Goal: Information Seeking & Learning: Find specific fact

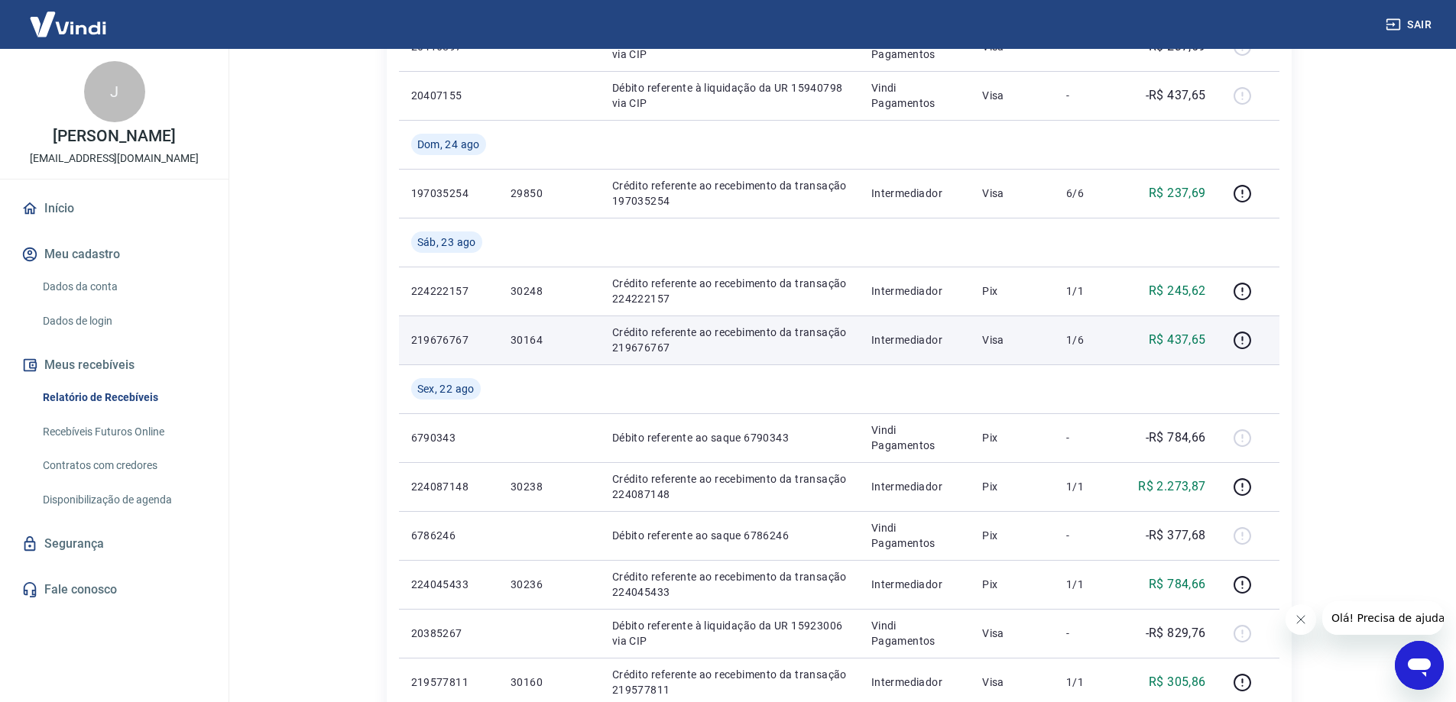
click at [442, 336] on p "219676767" at bounding box center [448, 340] width 75 height 15
copy p "219676767"
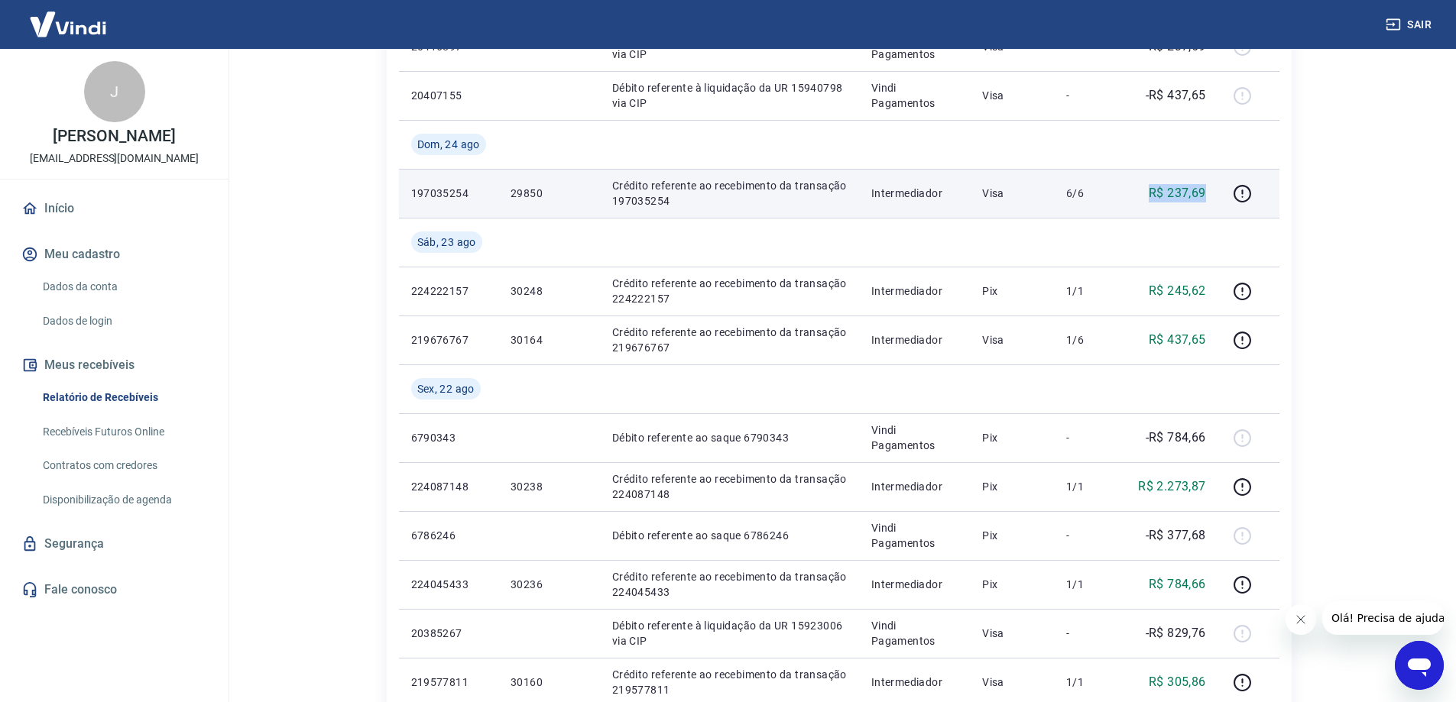
drag, startPoint x: 1176, startPoint y: 187, endPoint x: 1211, endPoint y: 190, distance: 35.3
click at [1211, 190] on td "R$ 237,69" at bounding box center [1171, 193] width 95 height 49
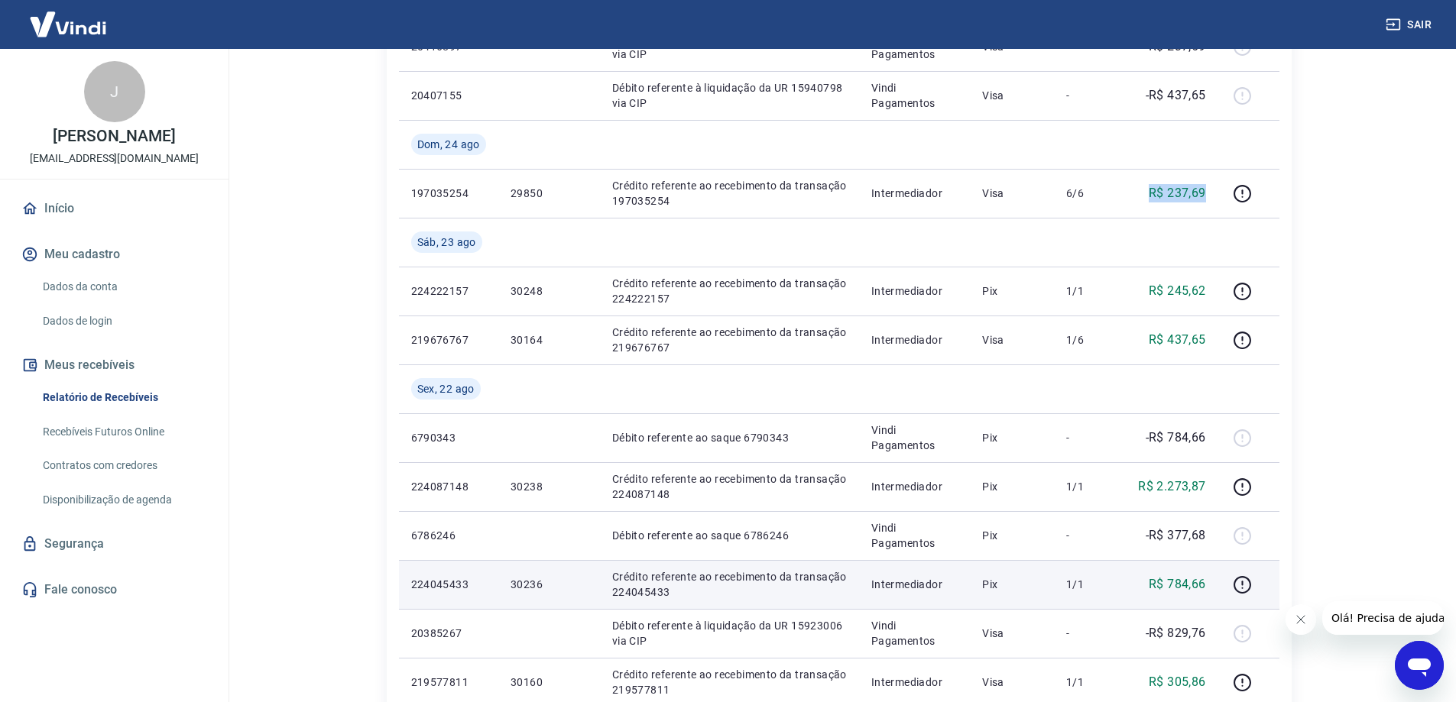
copy p "R$ 237,69"
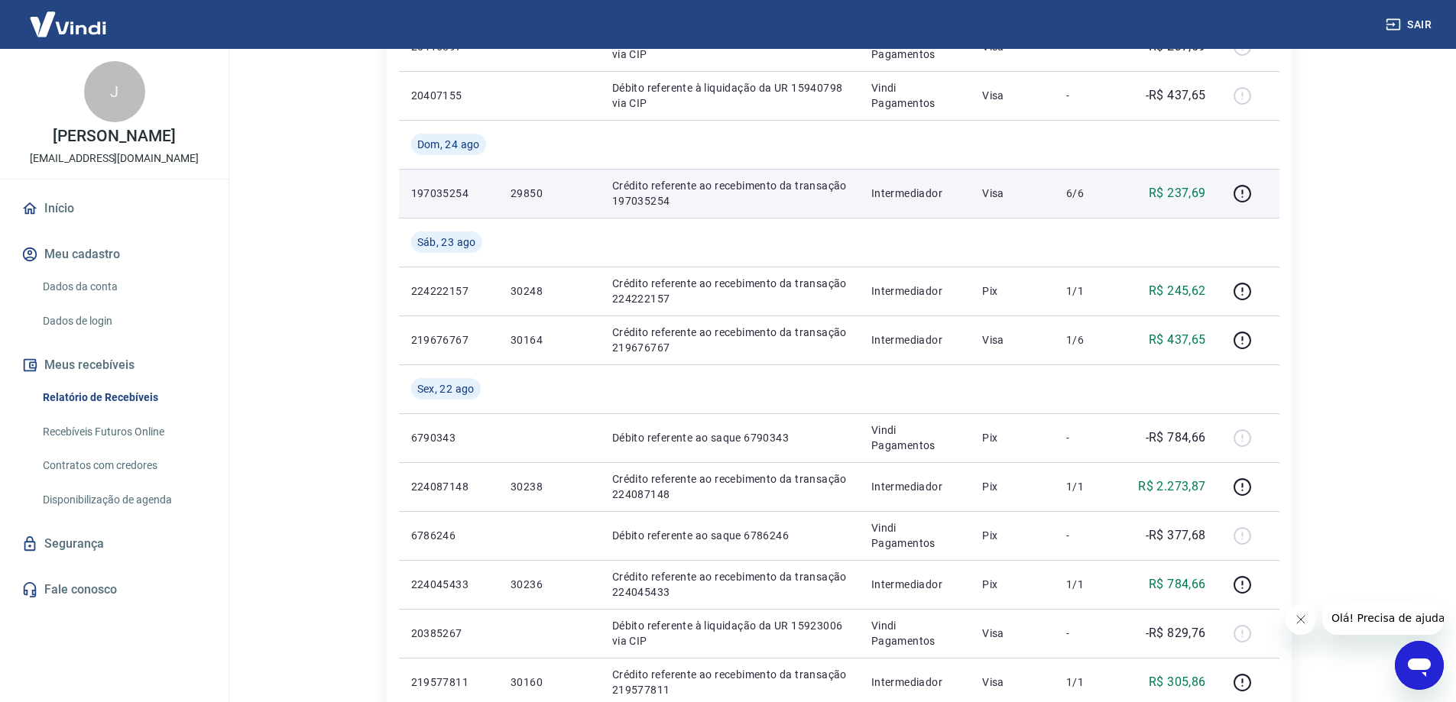
click at [446, 190] on p "197035254" at bounding box center [448, 193] width 75 height 15
copy p "197035254"
click at [435, 195] on p "197035254" at bounding box center [448, 193] width 75 height 15
